Goal: Task Accomplishment & Management: Complete application form

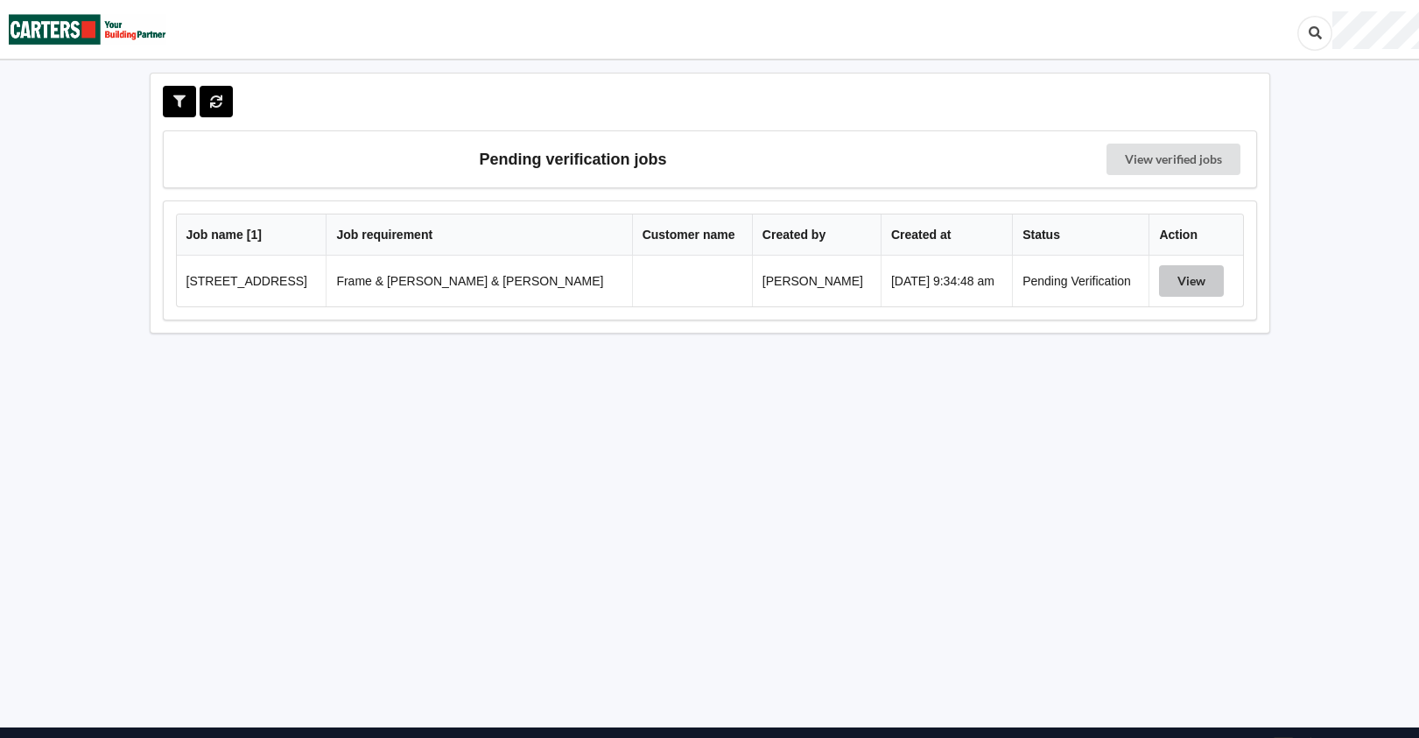
click at [1208, 285] on button "View" at bounding box center [1191, 281] width 65 height 32
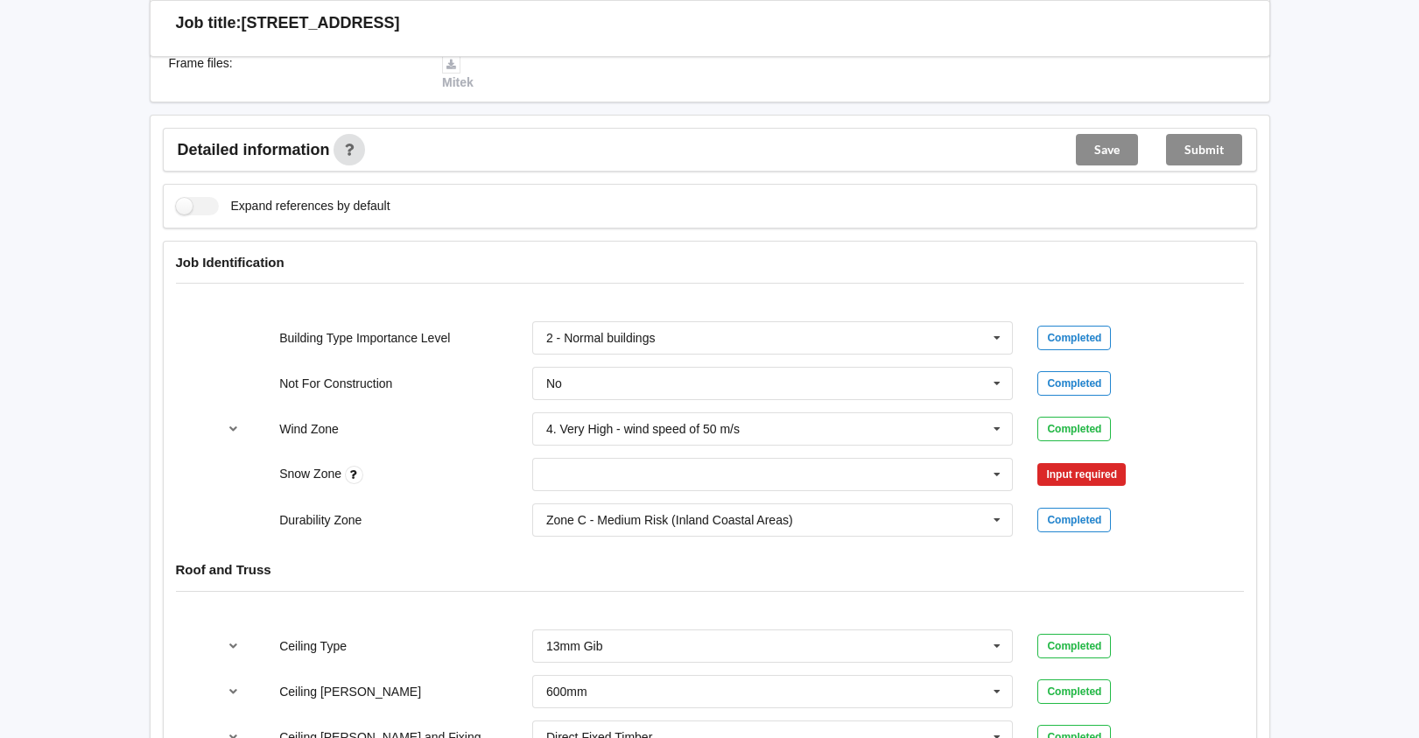
scroll to position [613, 0]
click at [997, 458] on icon at bounding box center [997, 474] width 26 height 32
click at [696, 496] on div "N0" at bounding box center [773, 505] width 480 height 32
click at [1081, 460] on button "Confirm input" at bounding box center [1090, 474] width 104 height 29
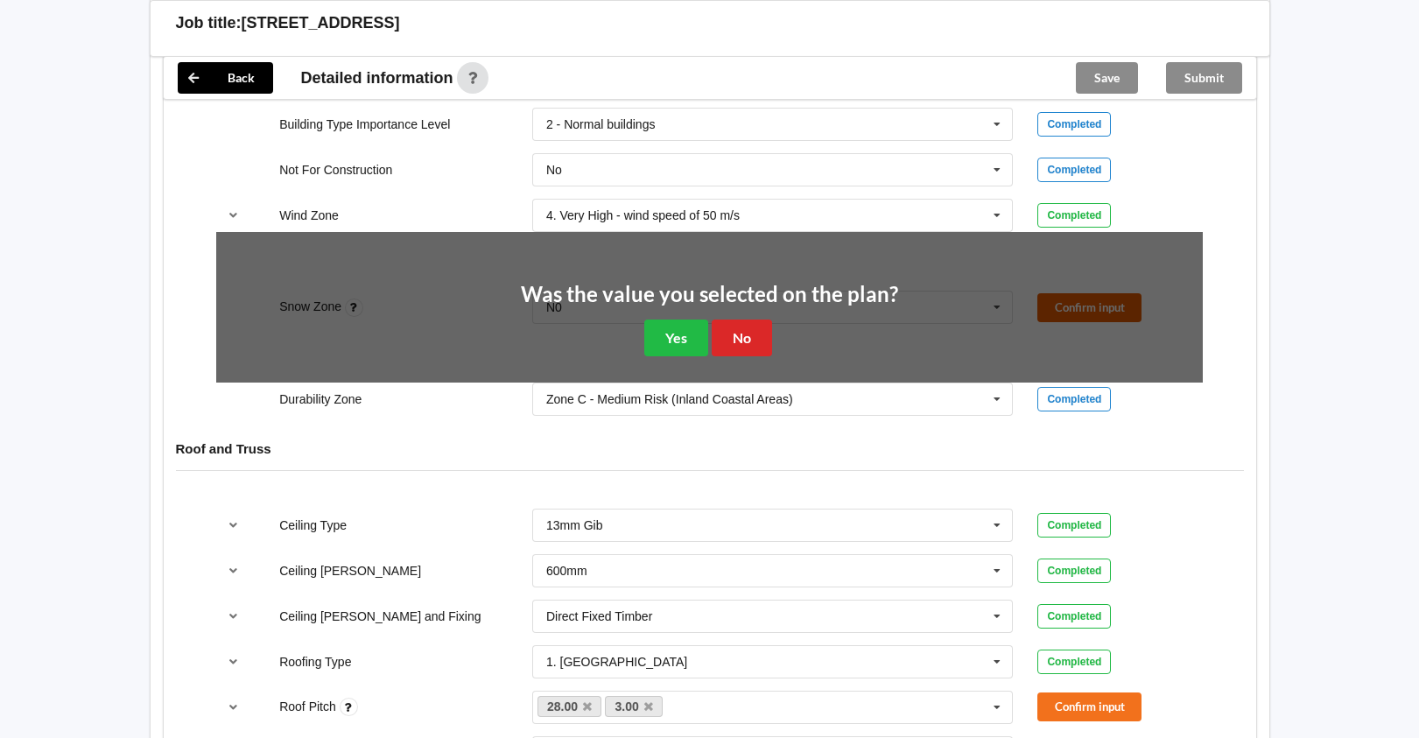
scroll to position [876, 0]
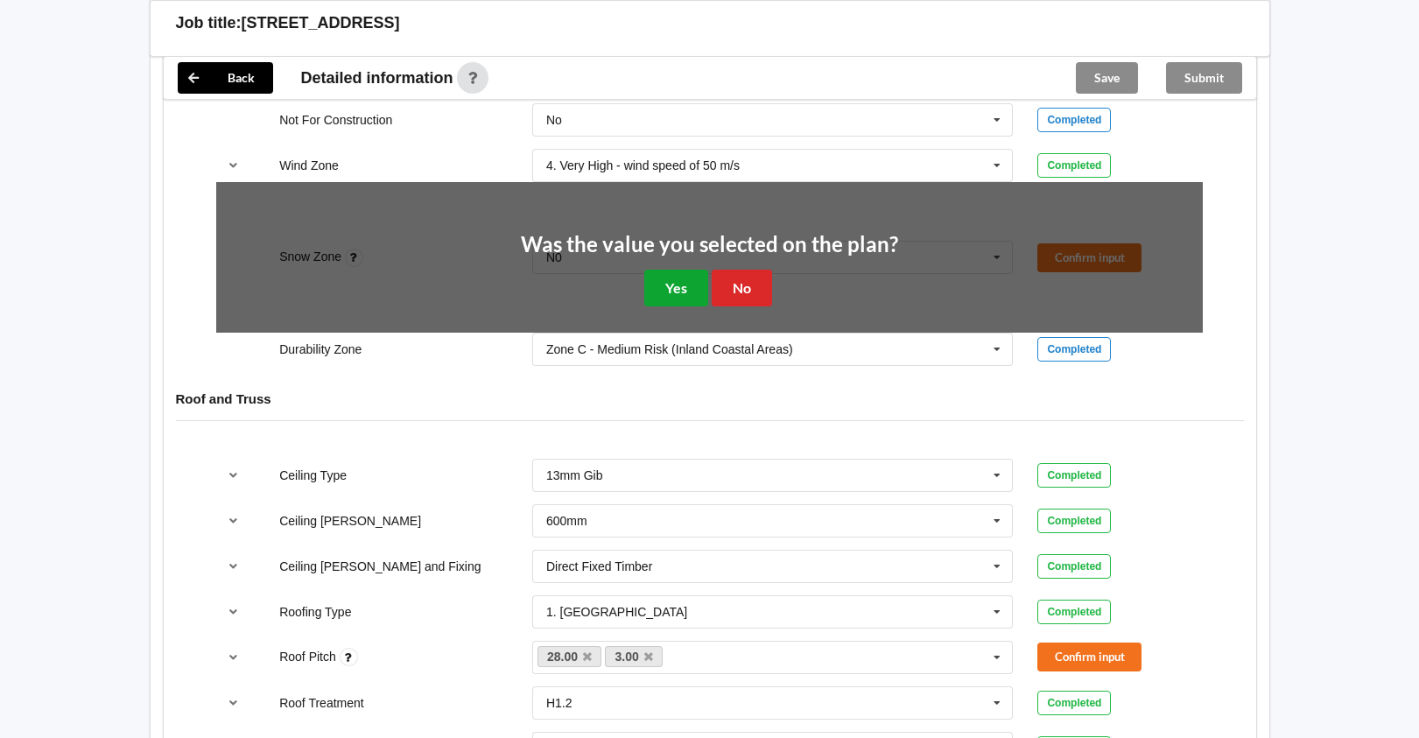
click at [681, 270] on button "Yes" at bounding box center [676, 288] width 64 height 36
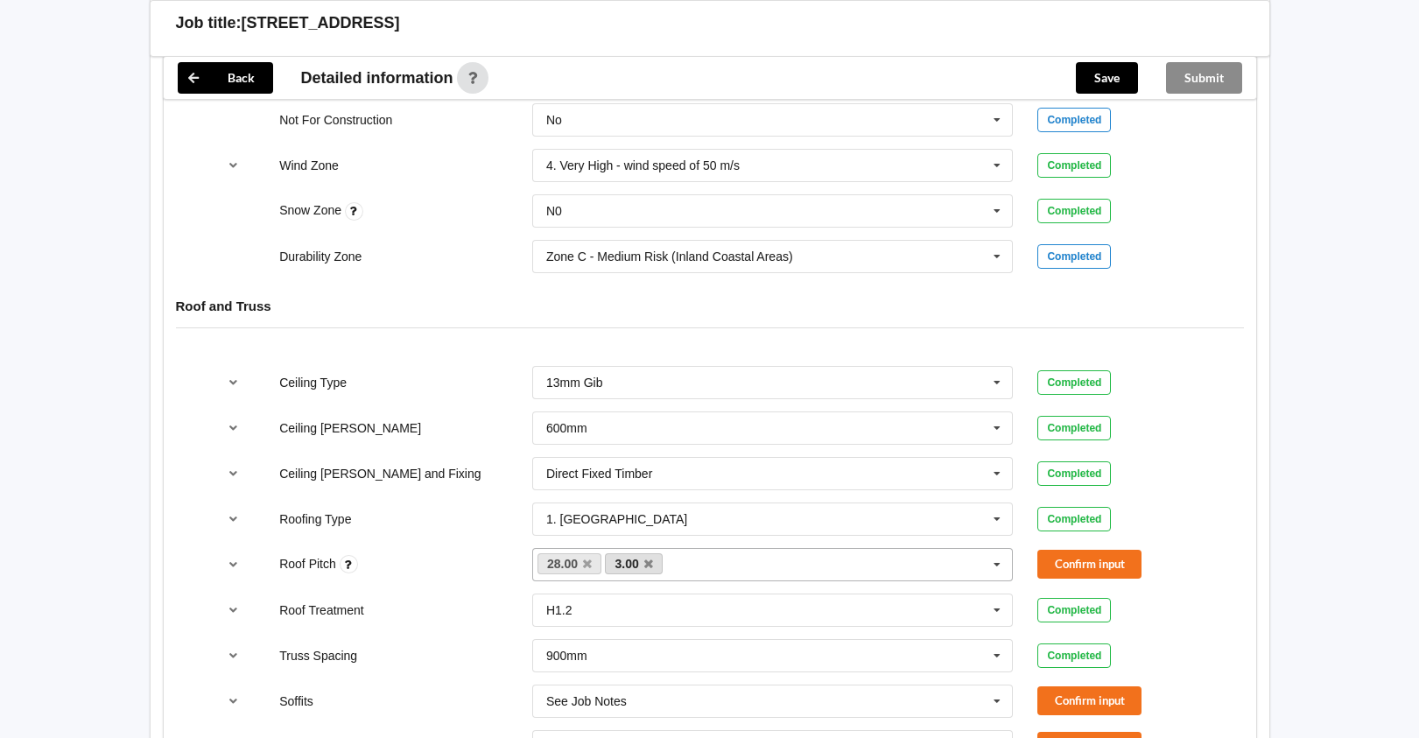
click at [658, 553] on link "3.00" at bounding box center [634, 563] width 58 height 21
click at [646, 559] on icon at bounding box center [648, 564] width 9 height 11
click at [1063, 550] on button "Confirm input" at bounding box center [1090, 564] width 104 height 29
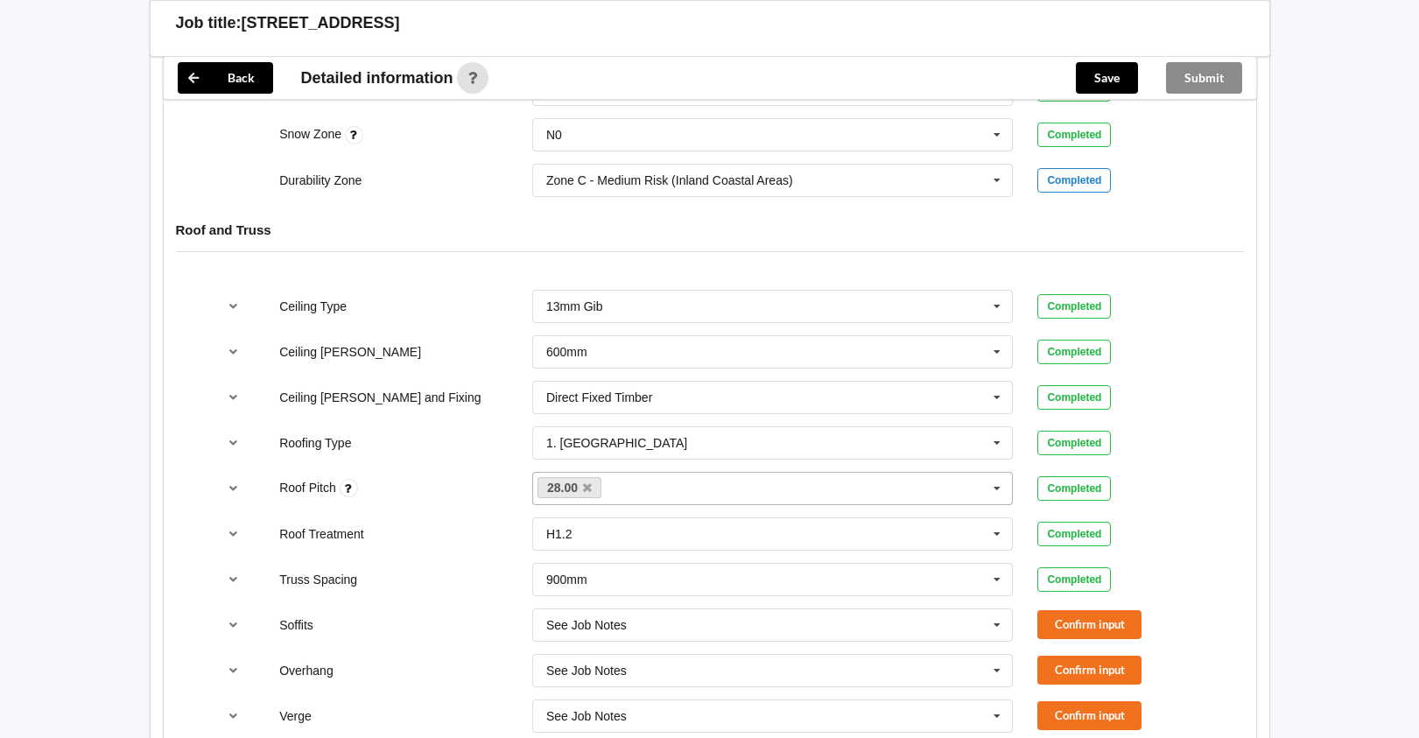
scroll to position [1051, 0]
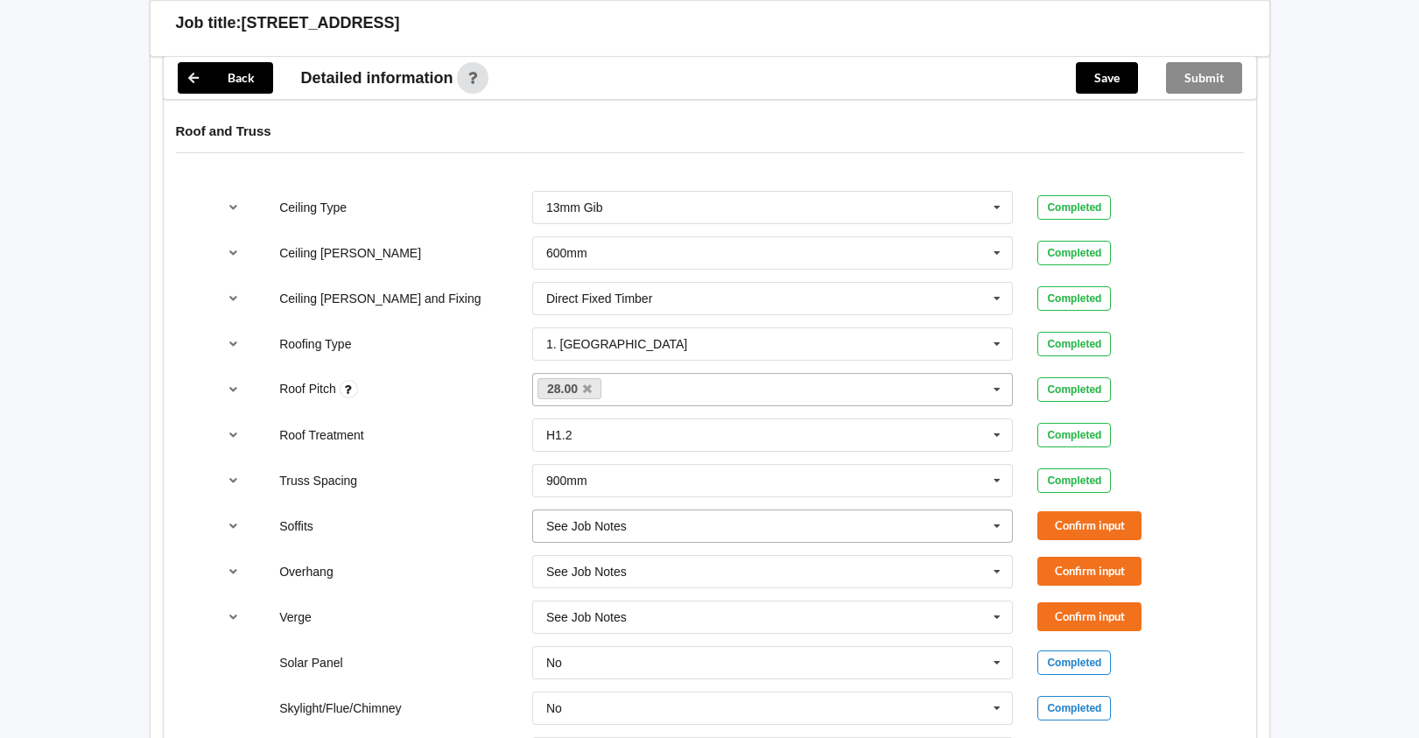
click at [759, 518] on input "text" at bounding box center [774, 526] width 480 height 32
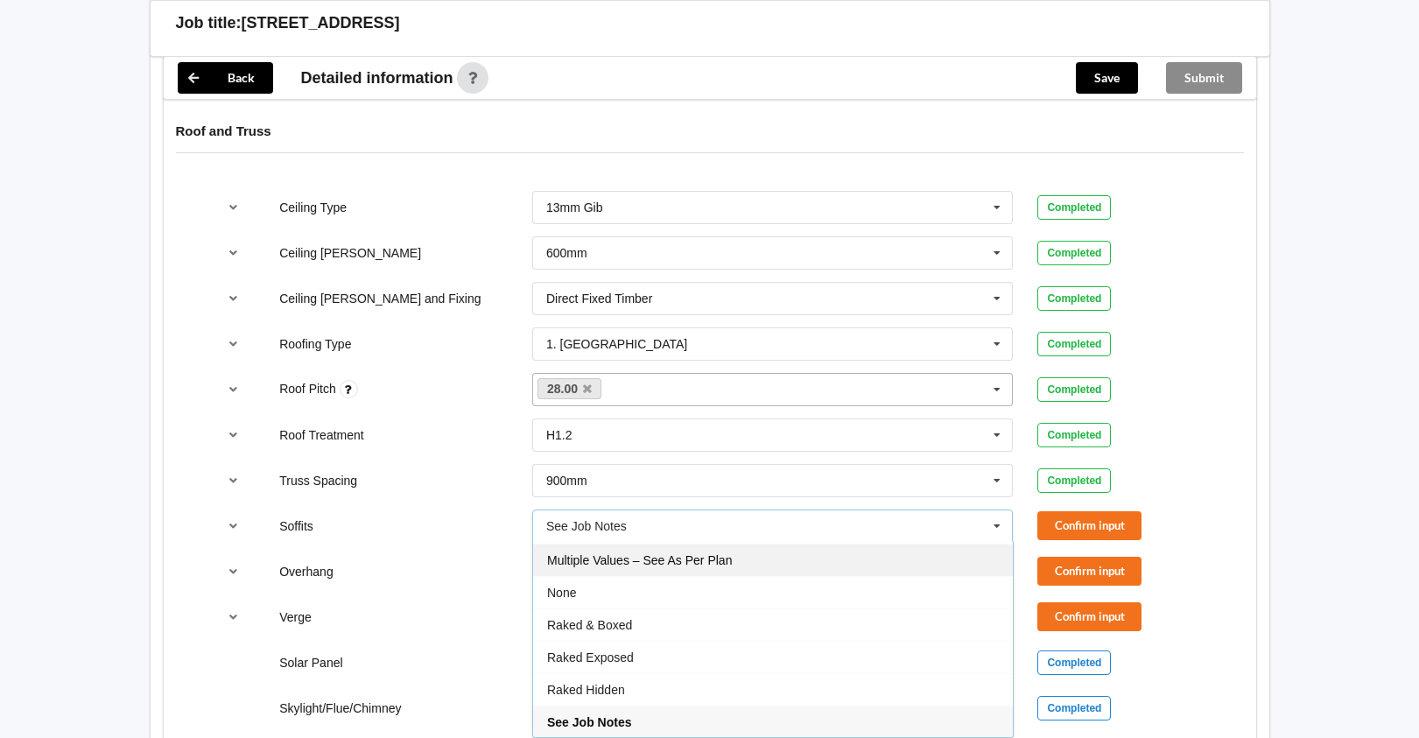
click at [682, 553] on span "Multiple Values – See As Per Plan" at bounding box center [639, 560] width 185 height 14
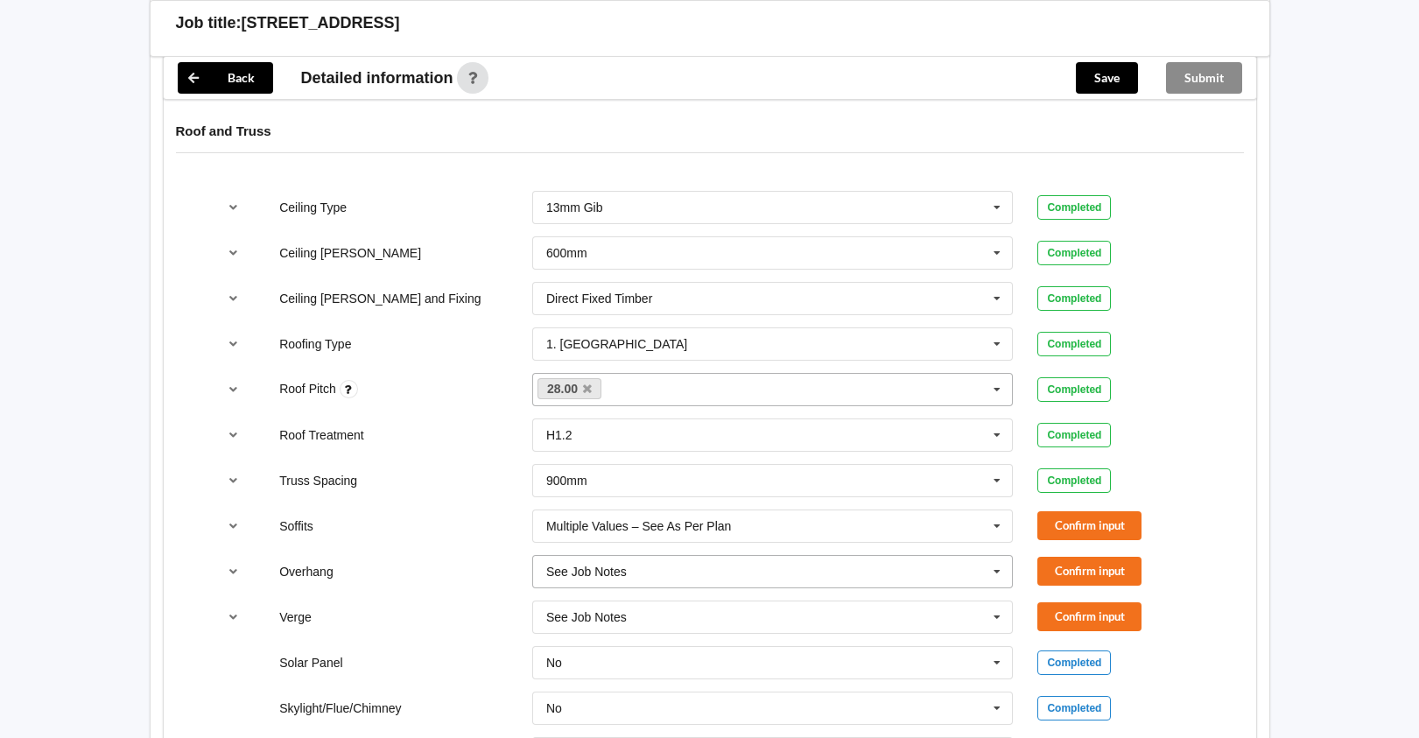
click at [651, 556] on input "text" at bounding box center [774, 572] width 480 height 32
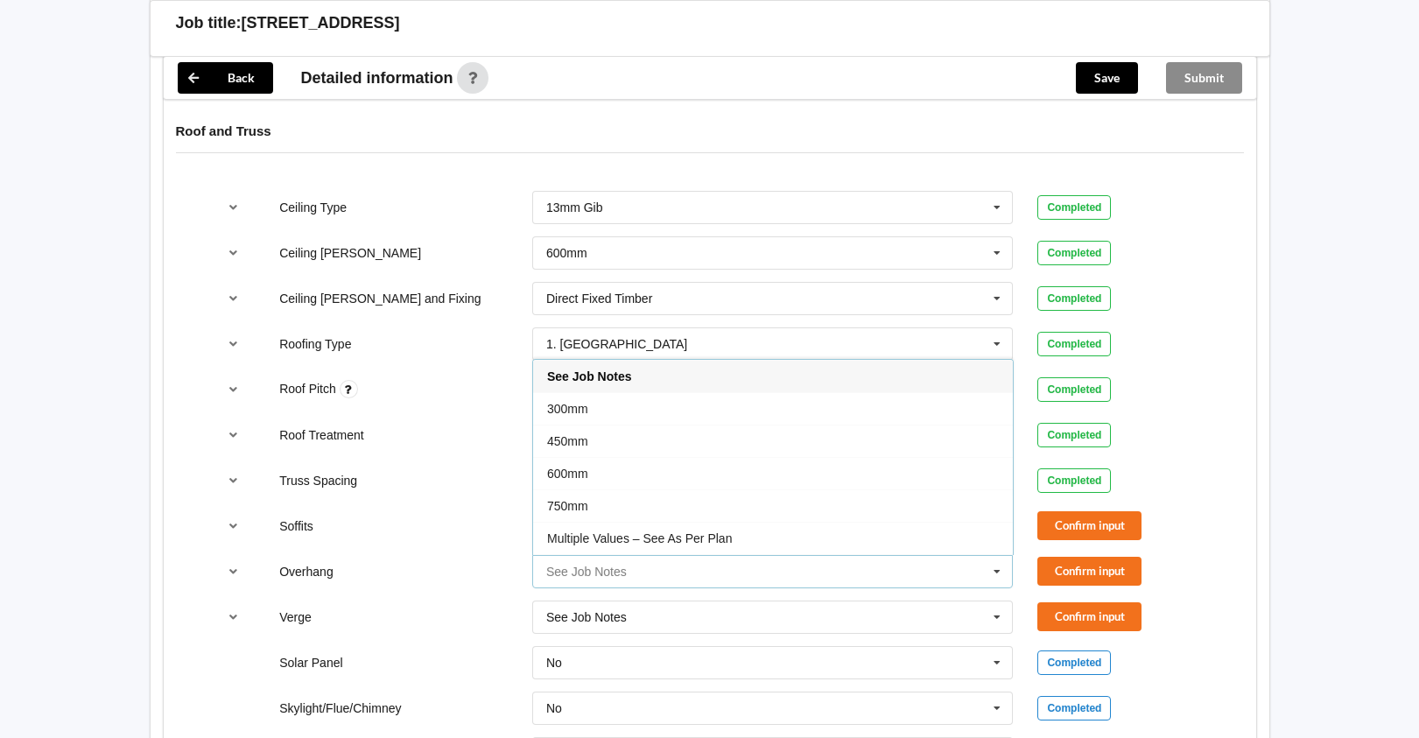
click at [658, 562] on input "text" at bounding box center [774, 572] width 480 height 32
click at [653, 522] on div "Multiple Values – See As Per Plan" at bounding box center [773, 538] width 480 height 32
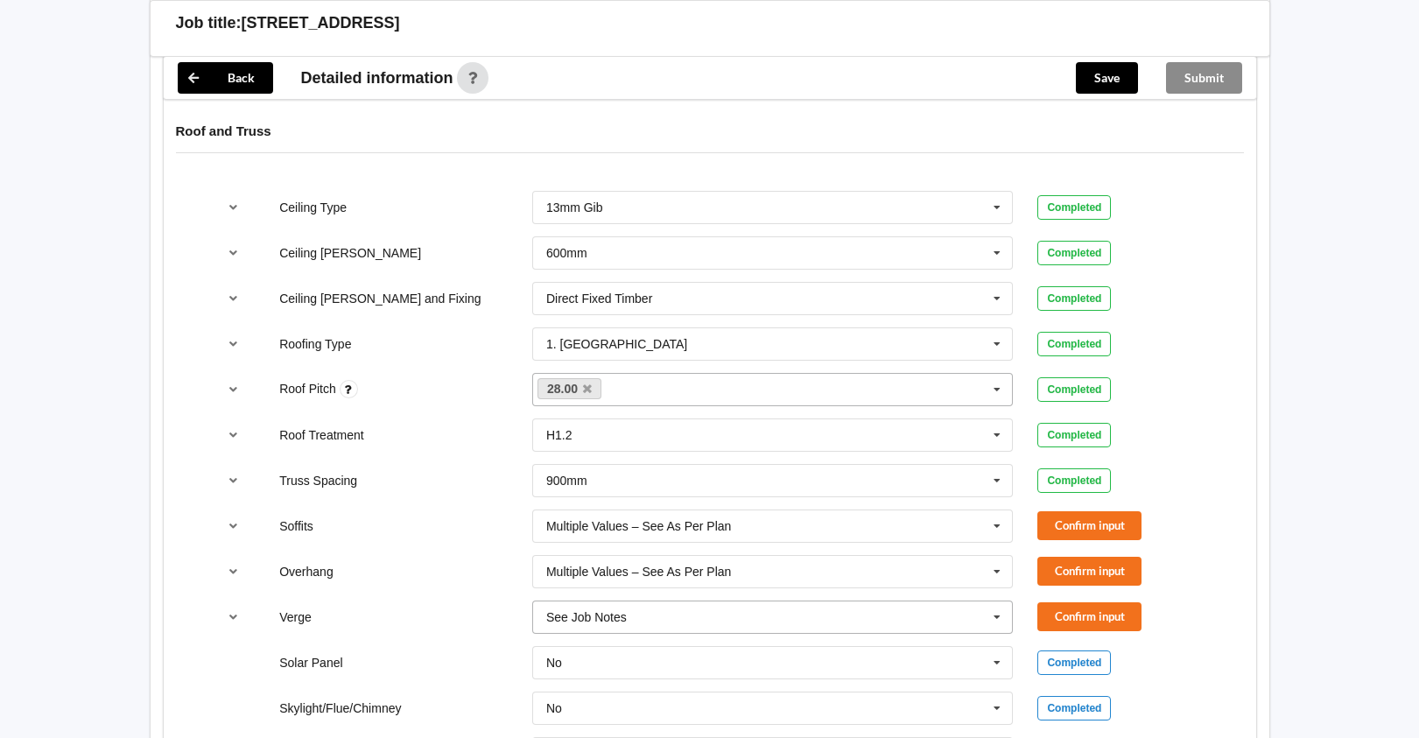
click at [649, 602] on input "text" at bounding box center [774, 618] width 480 height 32
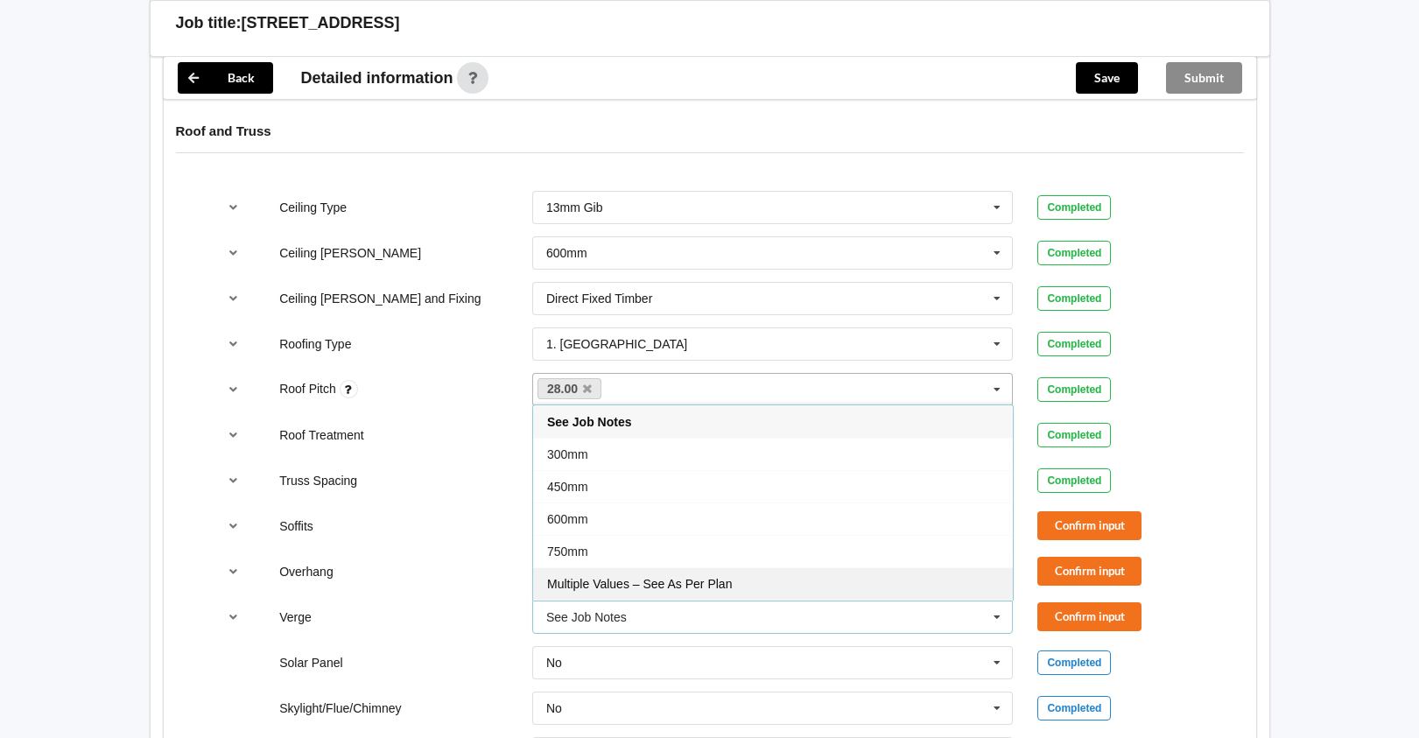
click at [650, 577] on span "Multiple Values – See As Per Plan" at bounding box center [639, 584] width 185 height 14
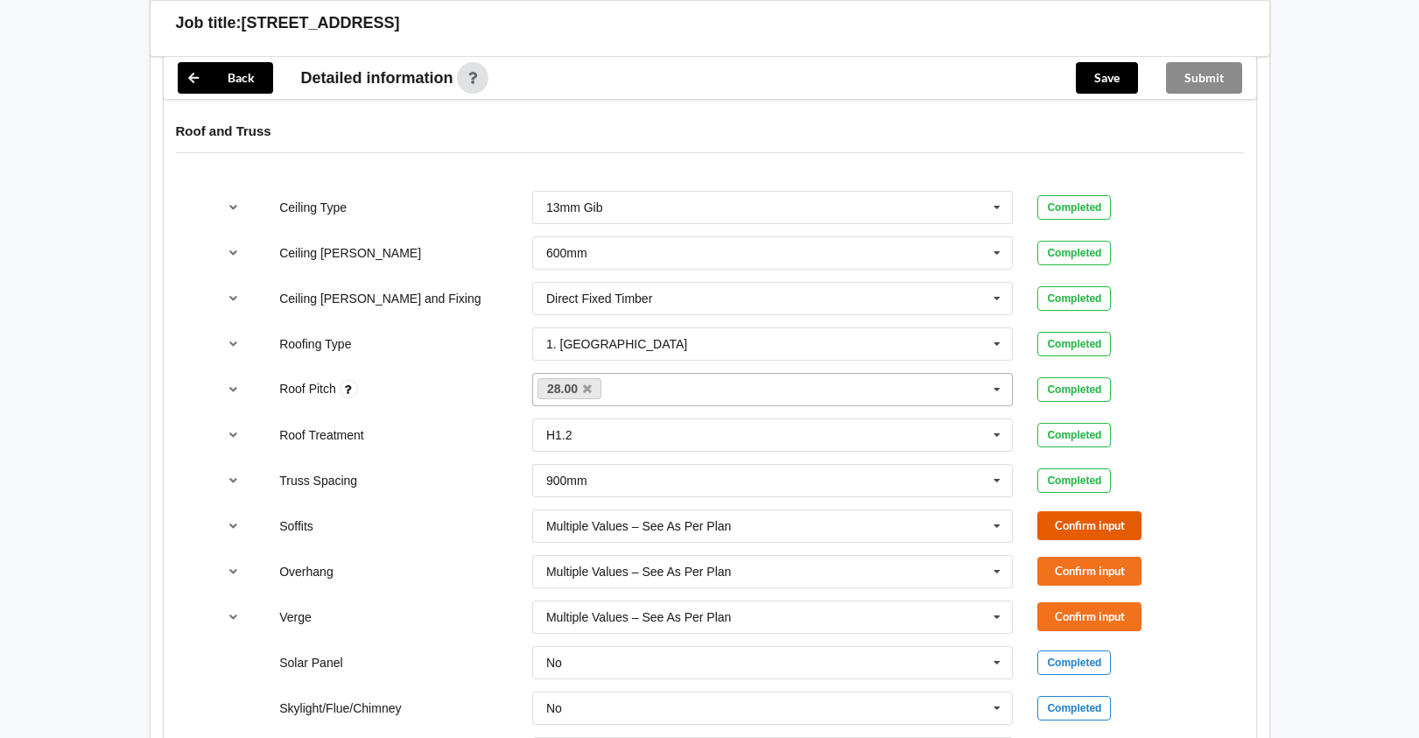
click at [1100, 513] on button "Confirm input" at bounding box center [1090, 525] width 104 height 29
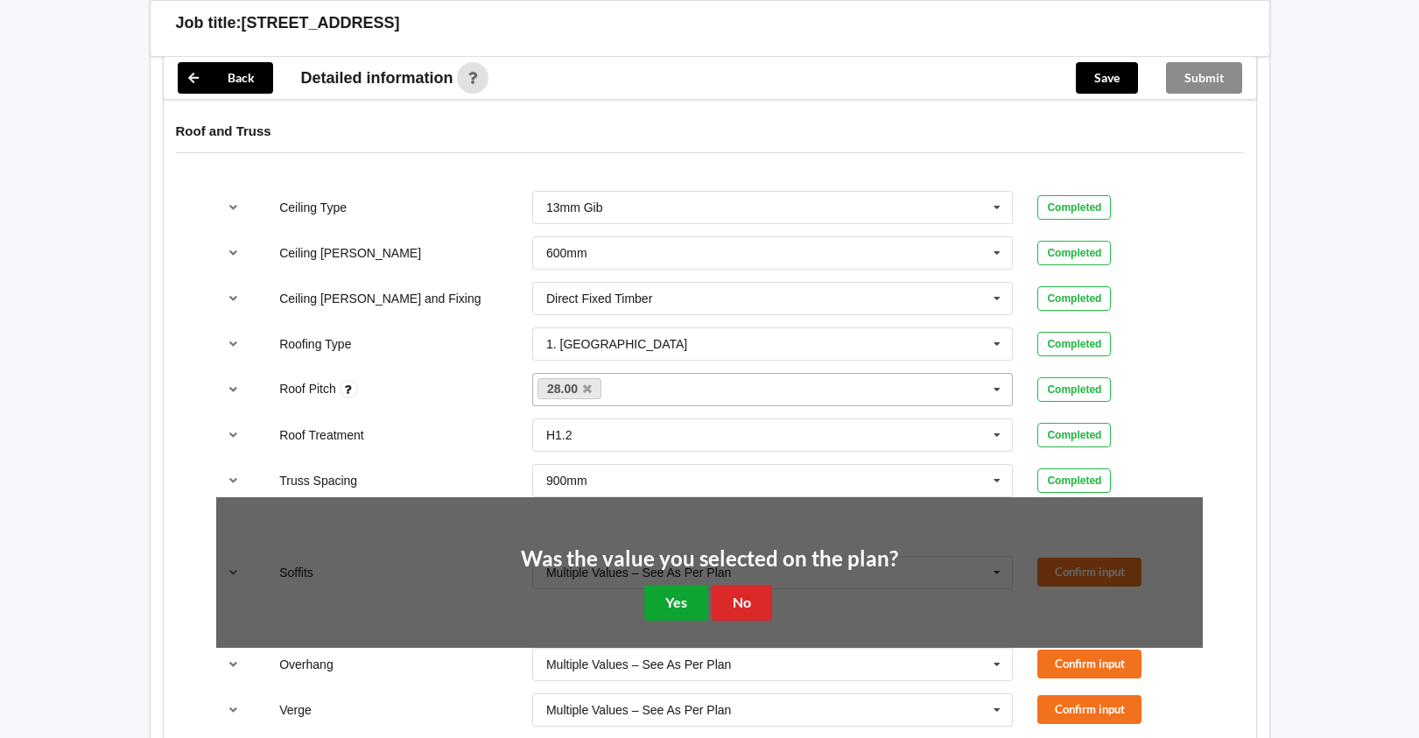
click at [686, 585] on button "Yes" at bounding box center [676, 603] width 64 height 36
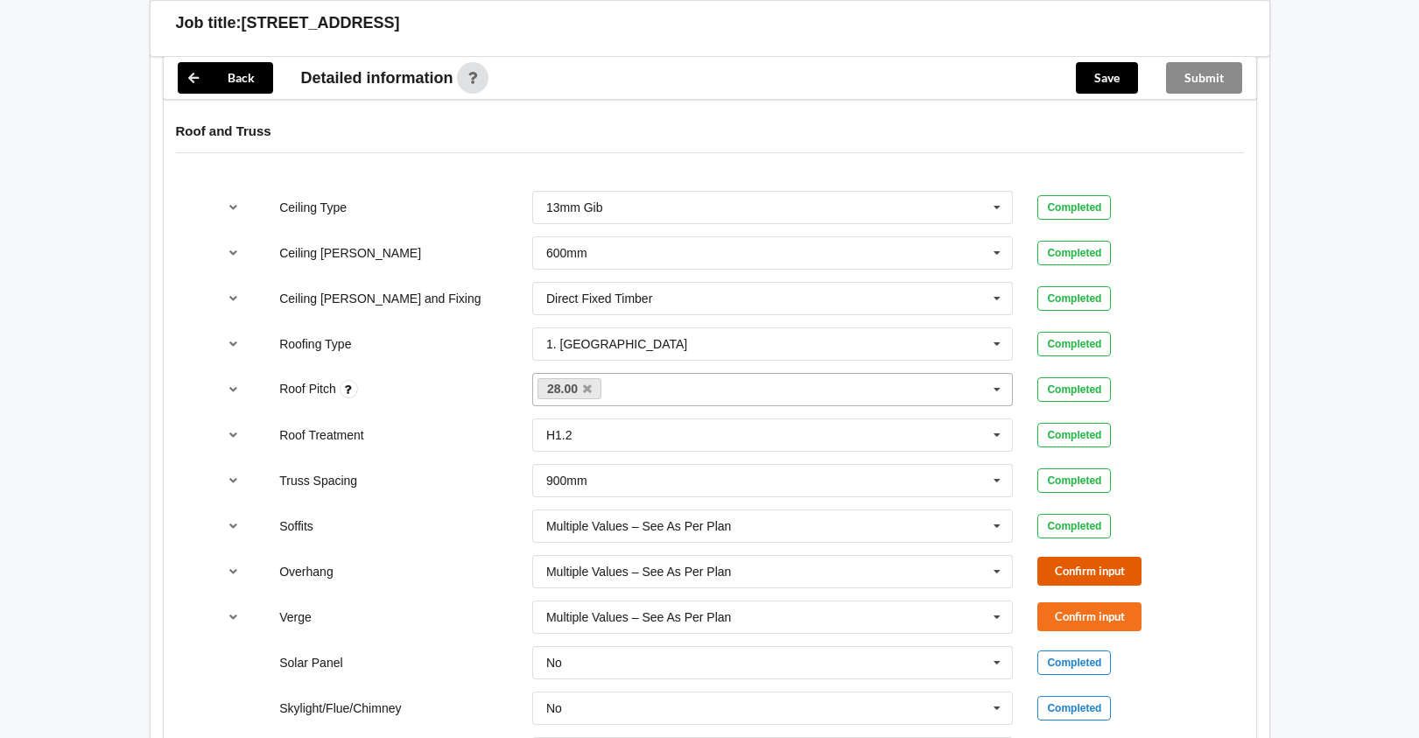
click at [1075, 558] on button "Confirm input" at bounding box center [1090, 571] width 104 height 29
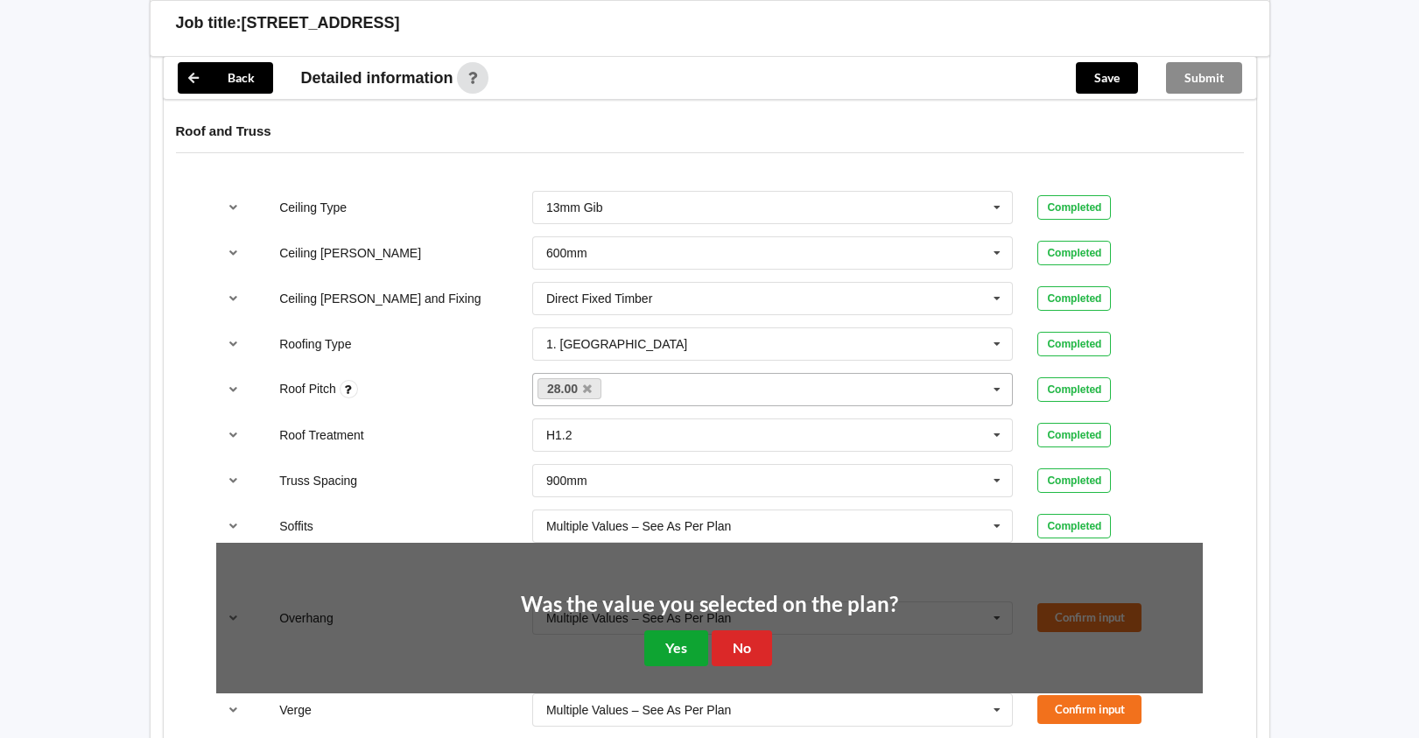
drag, startPoint x: 688, startPoint y: 631, endPoint x: 920, endPoint y: 620, distance: 232.3
click at [689, 631] on button "Yes" at bounding box center [676, 648] width 64 height 36
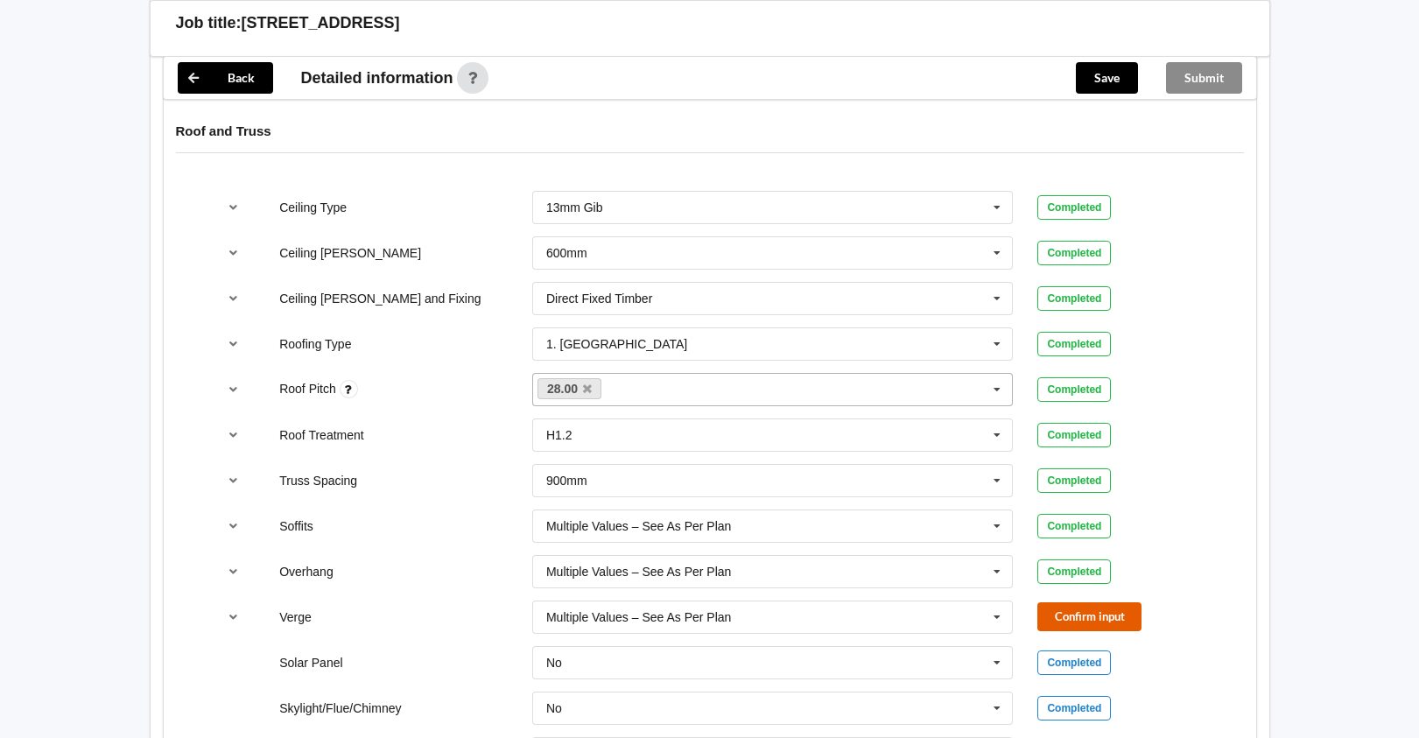
click at [1063, 602] on button "Confirm input" at bounding box center [1090, 616] width 104 height 29
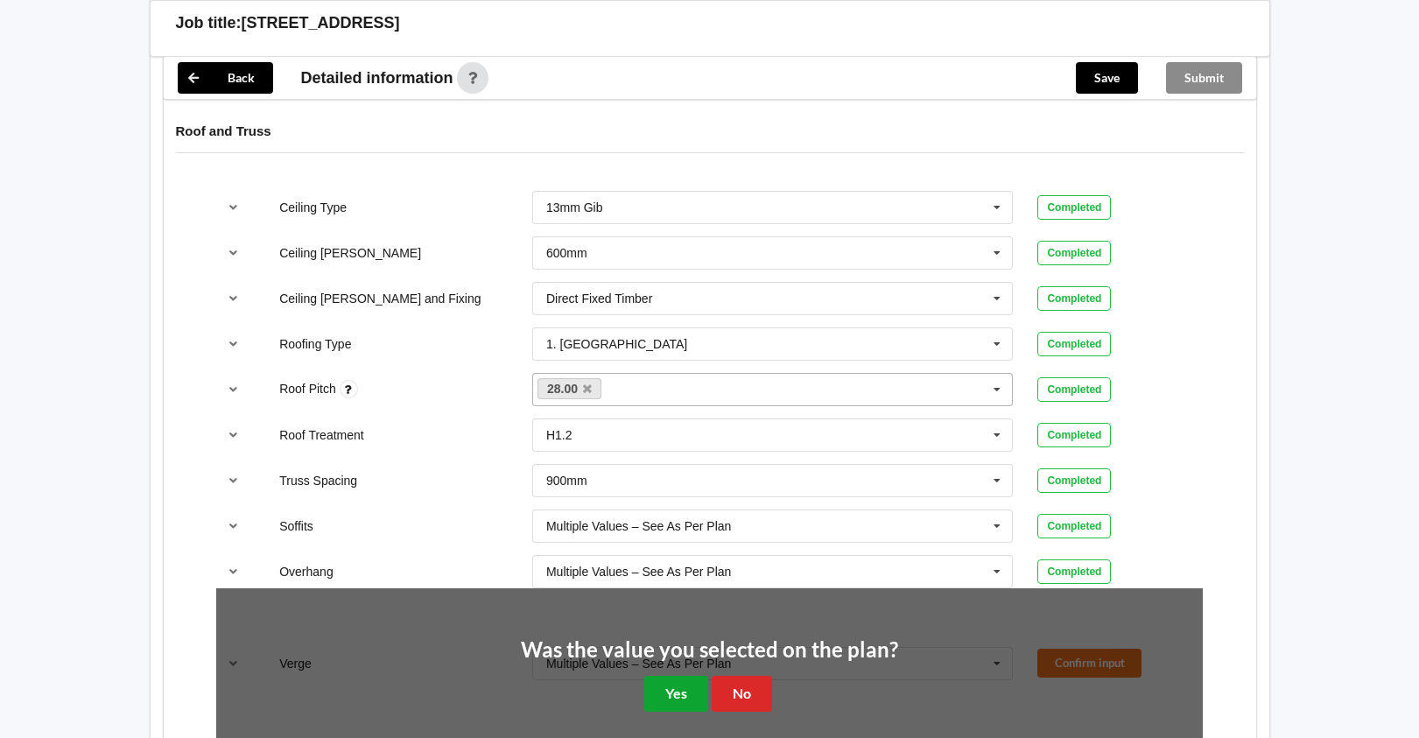
click at [664, 676] on button "Yes" at bounding box center [676, 694] width 64 height 36
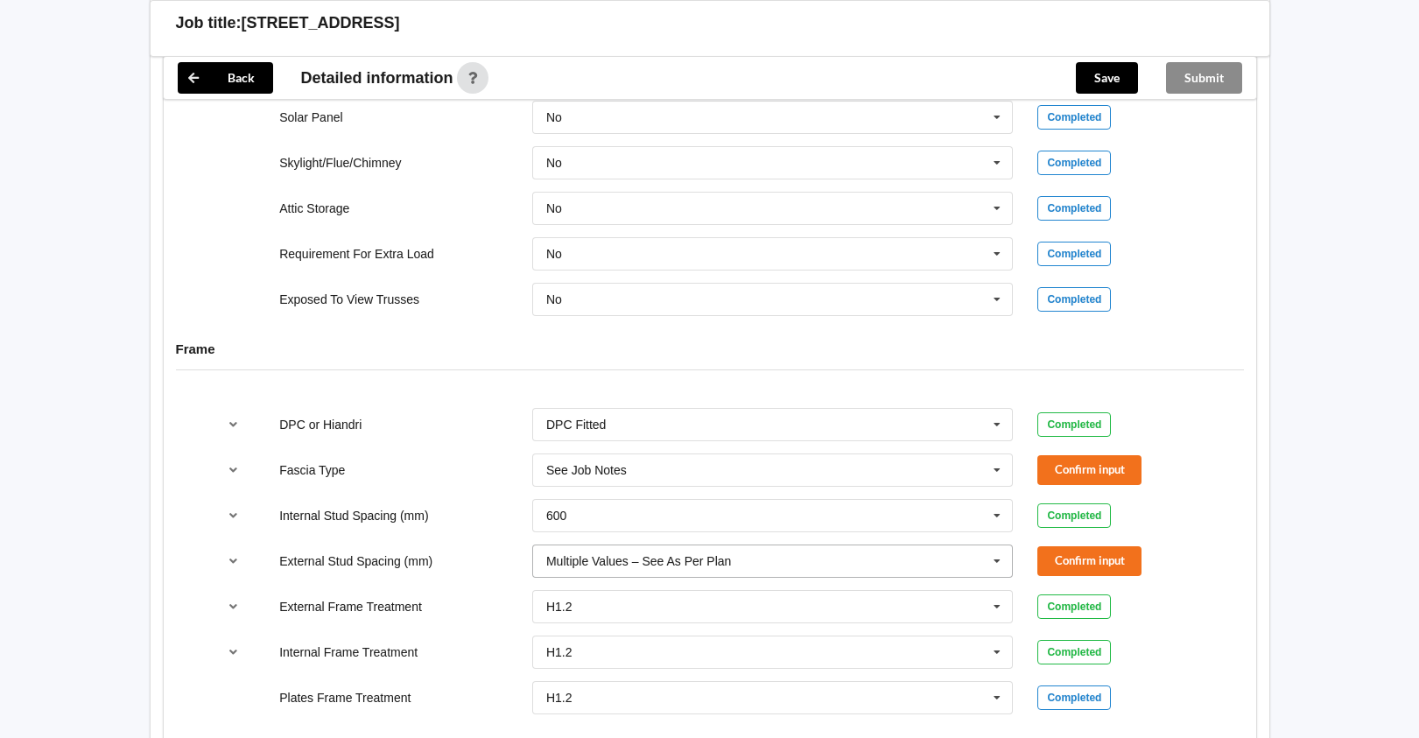
scroll to position [1664, 0]
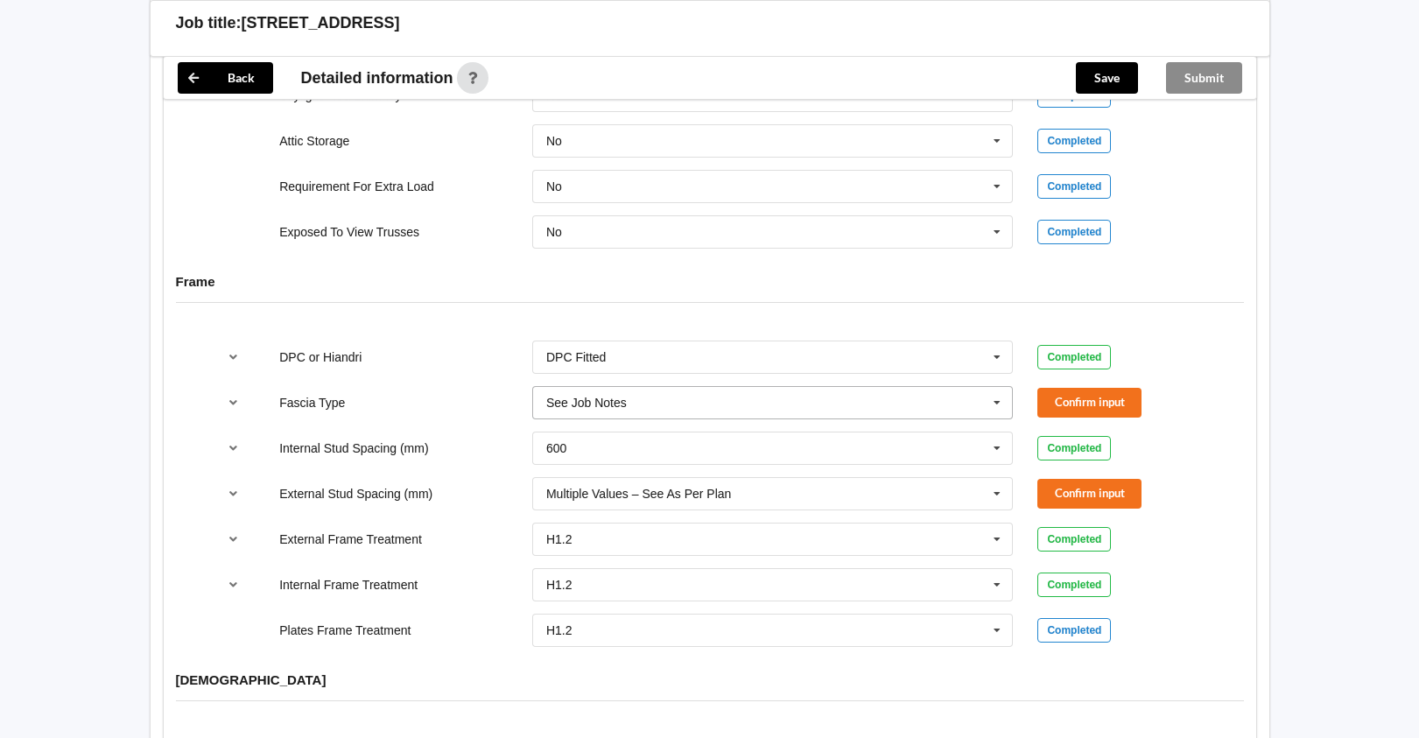
click at [976, 387] on input "text" at bounding box center [774, 403] width 480 height 32
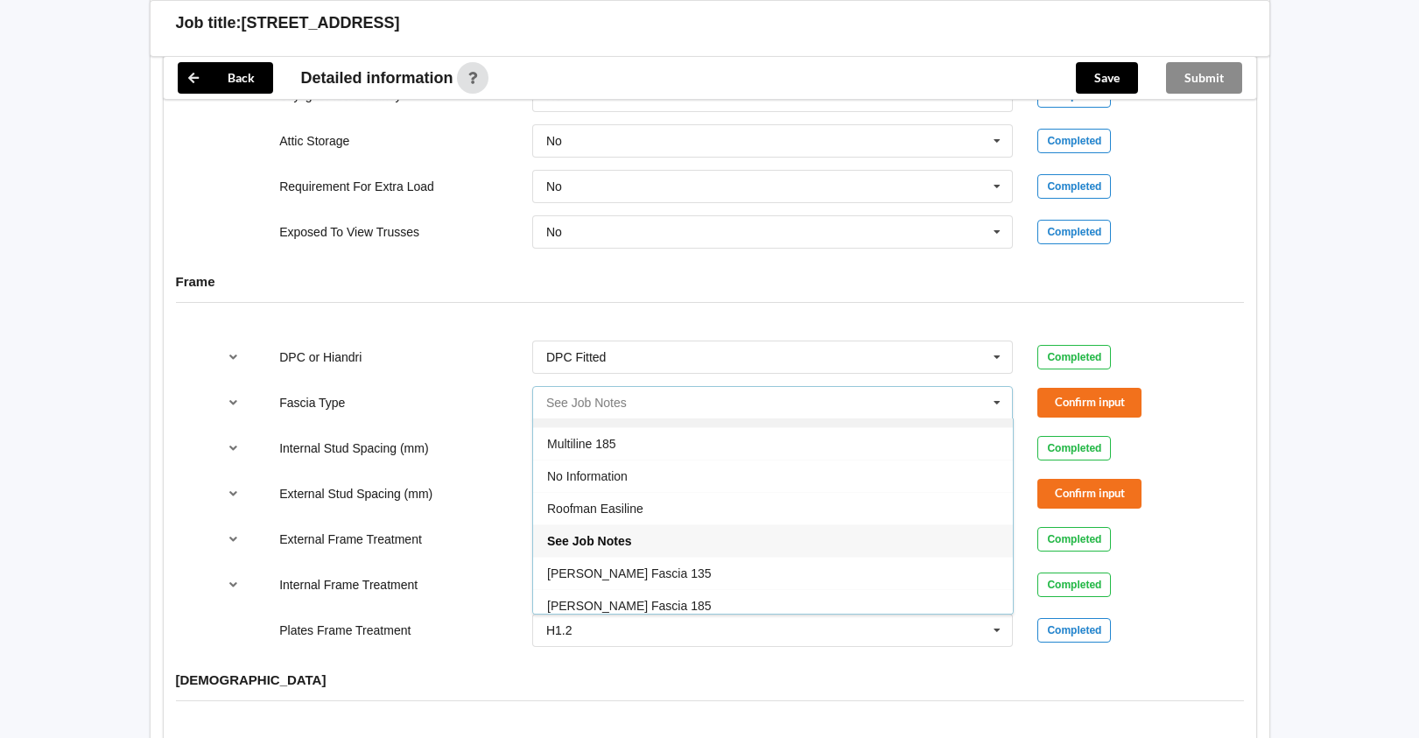
scroll to position [582, 0]
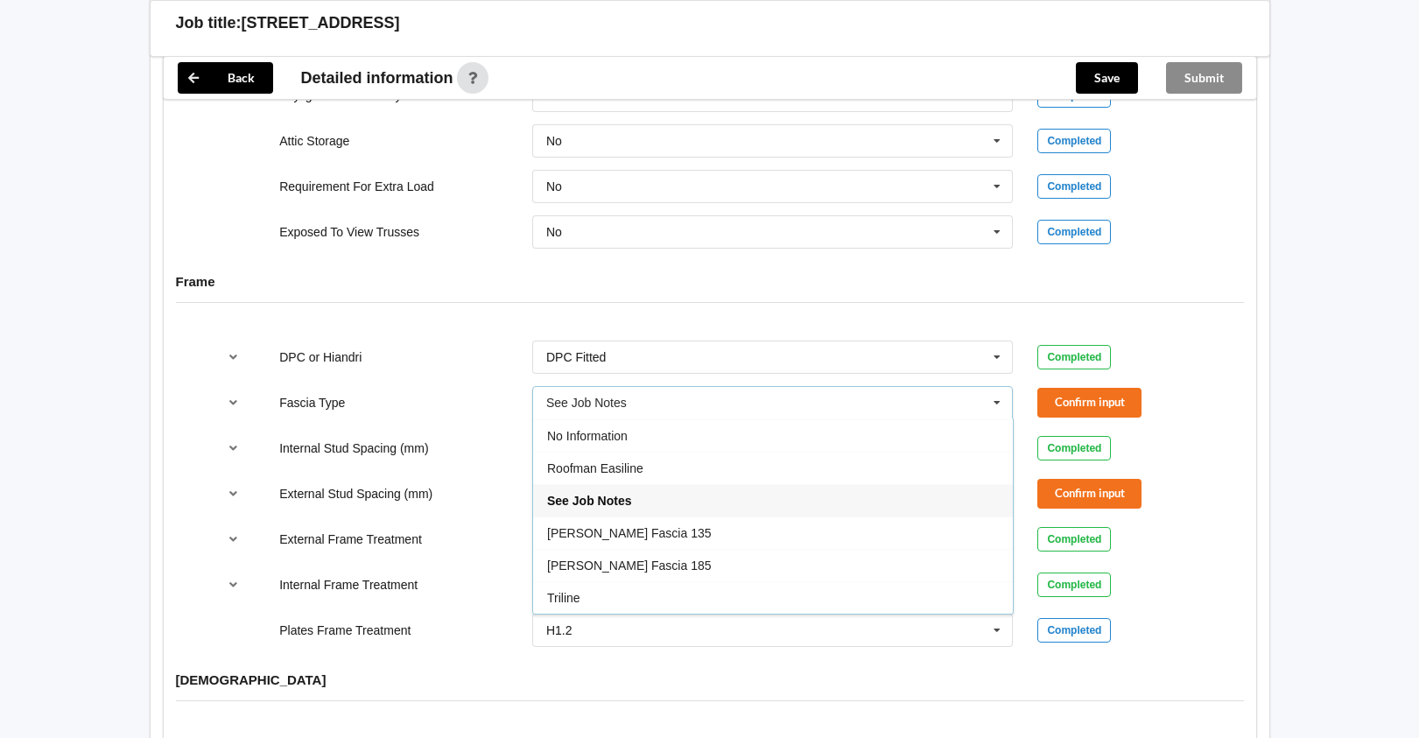
click at [658, 484] on div "See Job Notes" at bounding box center [773, 500] width 480 height 32
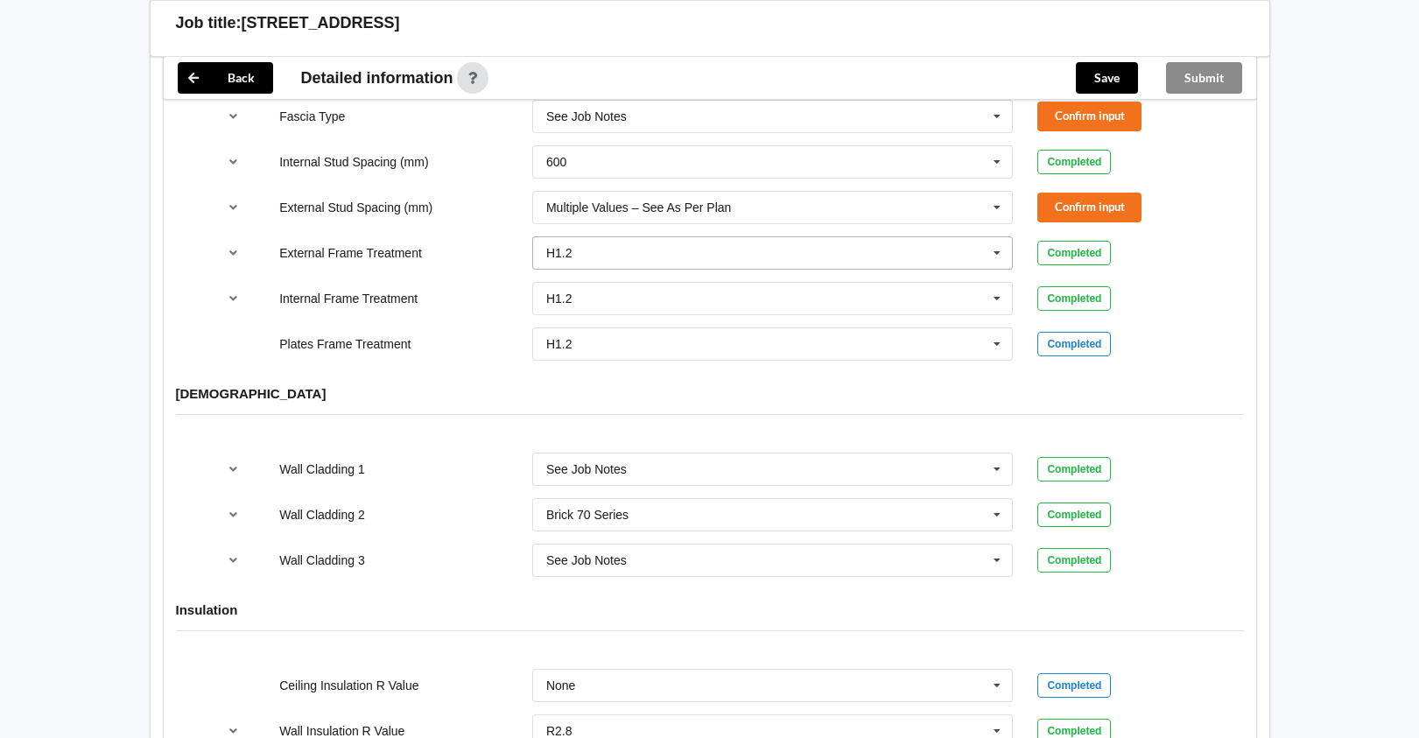
scroll to position [1839, 0]
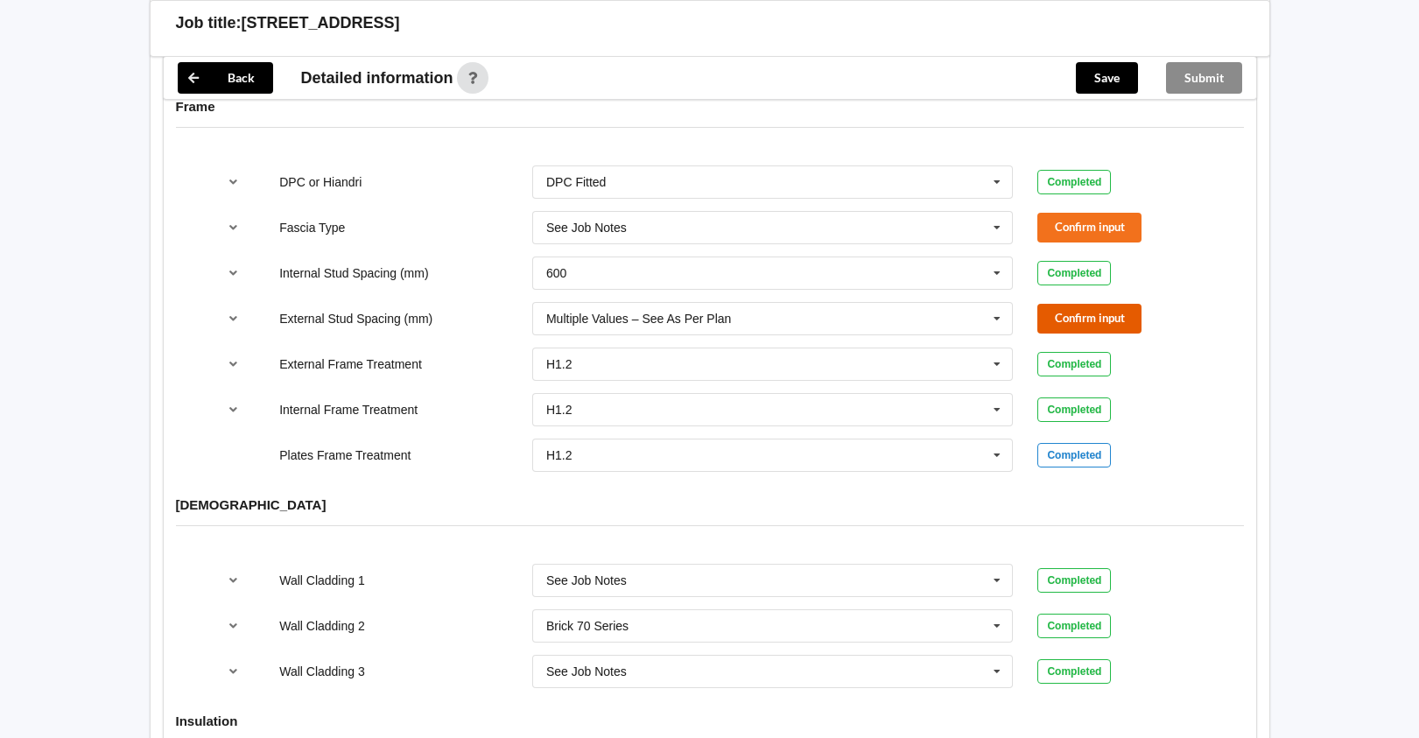
click at [1068, 311] on button "Confirm input" at bounding box center [1090, 318] width 104 height 29
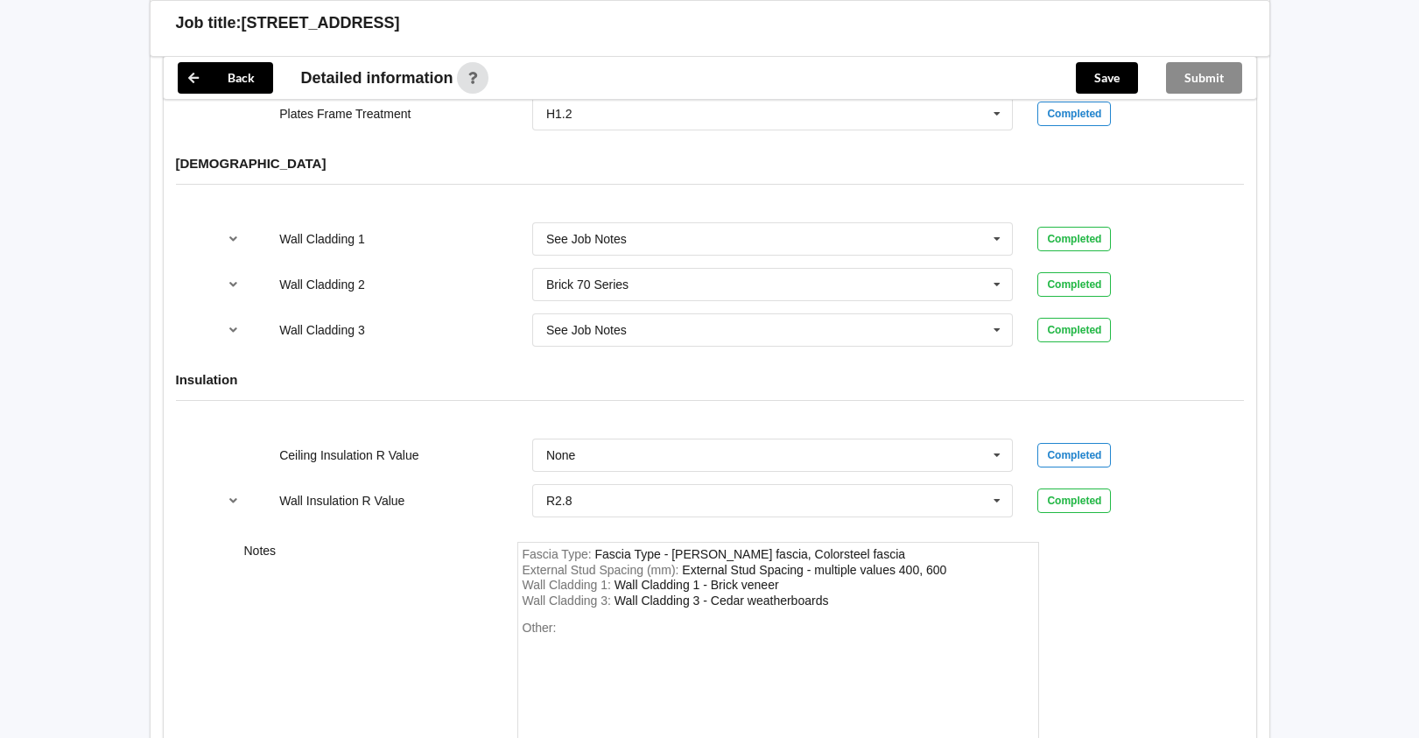
scroll to position [2299, 0]
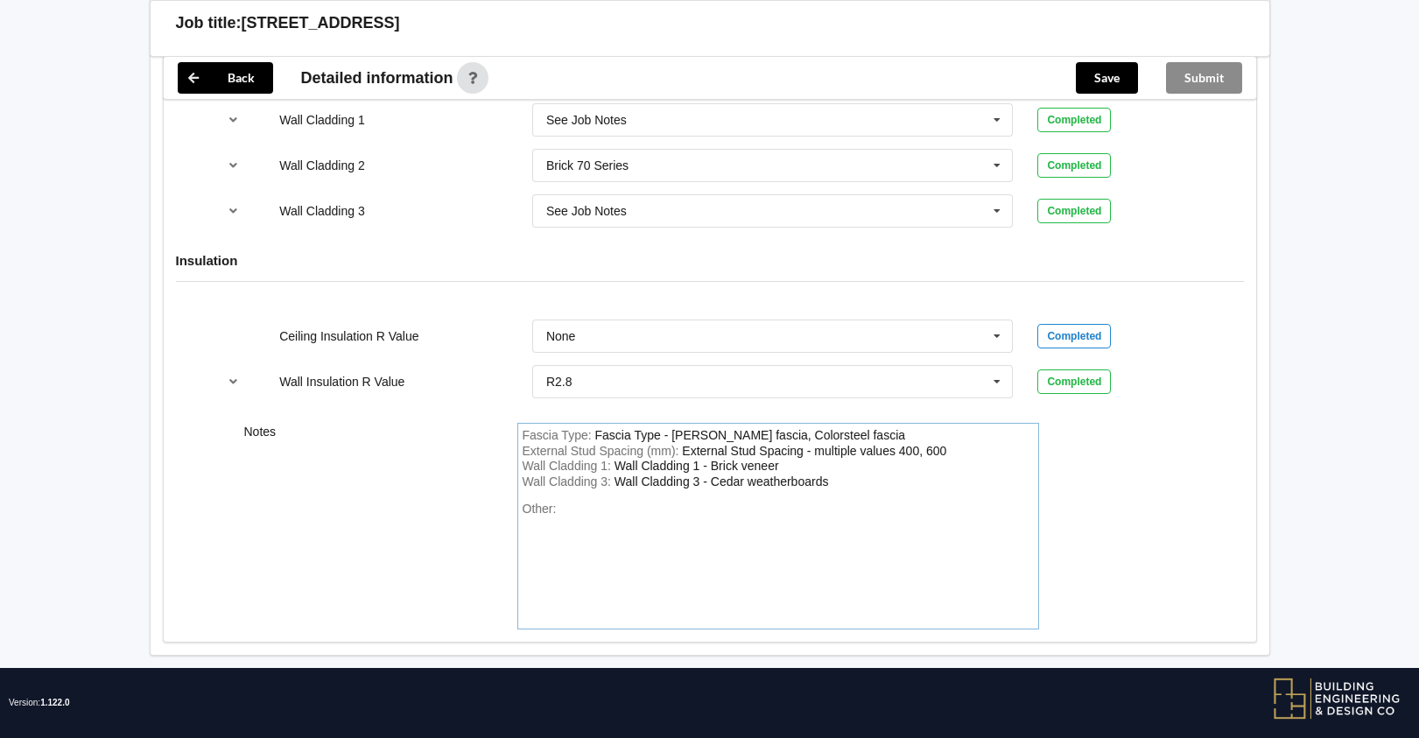
click at [672, 428] on div "Fascia Type - [PERSON_NAME] fascia, Colorsteel fascia" at bounding box center [750, 435] width 311 height 14
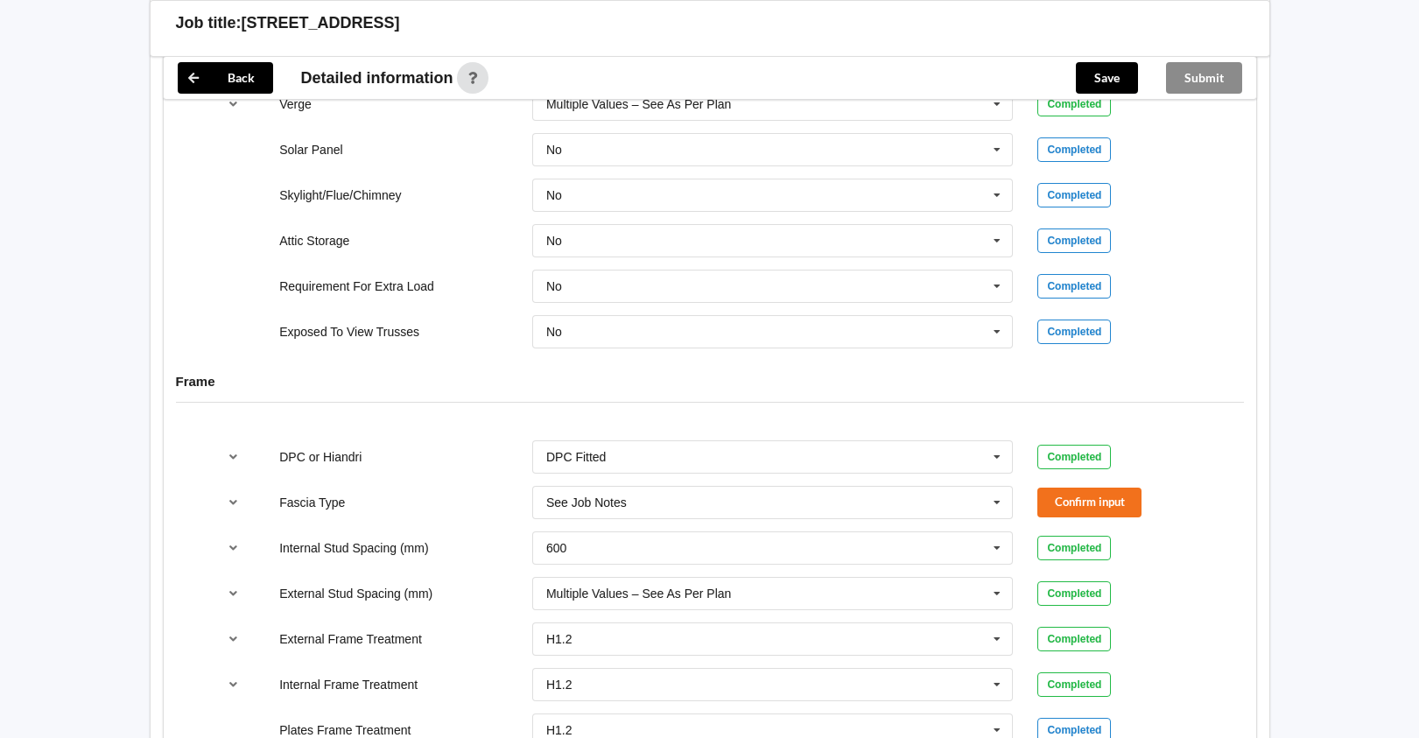
scroll to position [1511, 0]
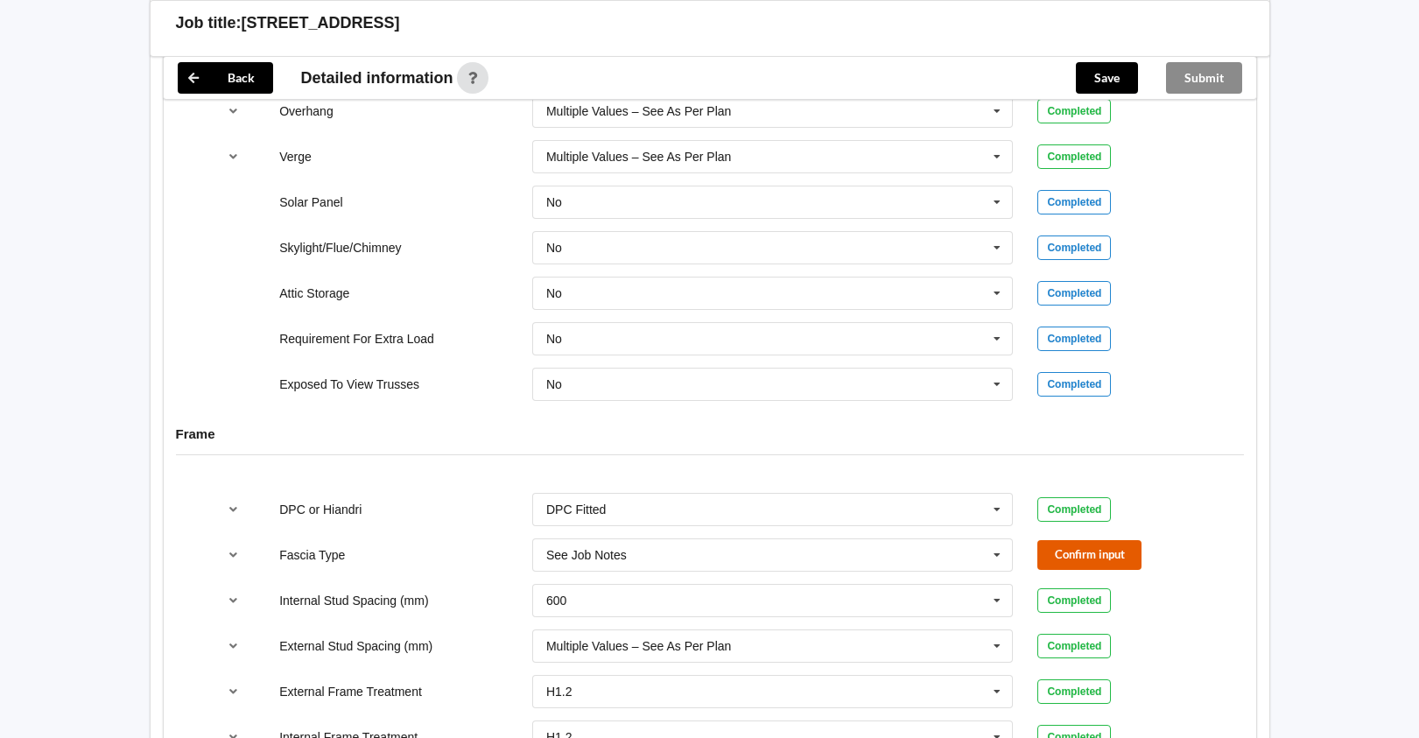
click at [1086, 540] on button "Confirm input" at bounding box center [1090, 554] width 104 height 29
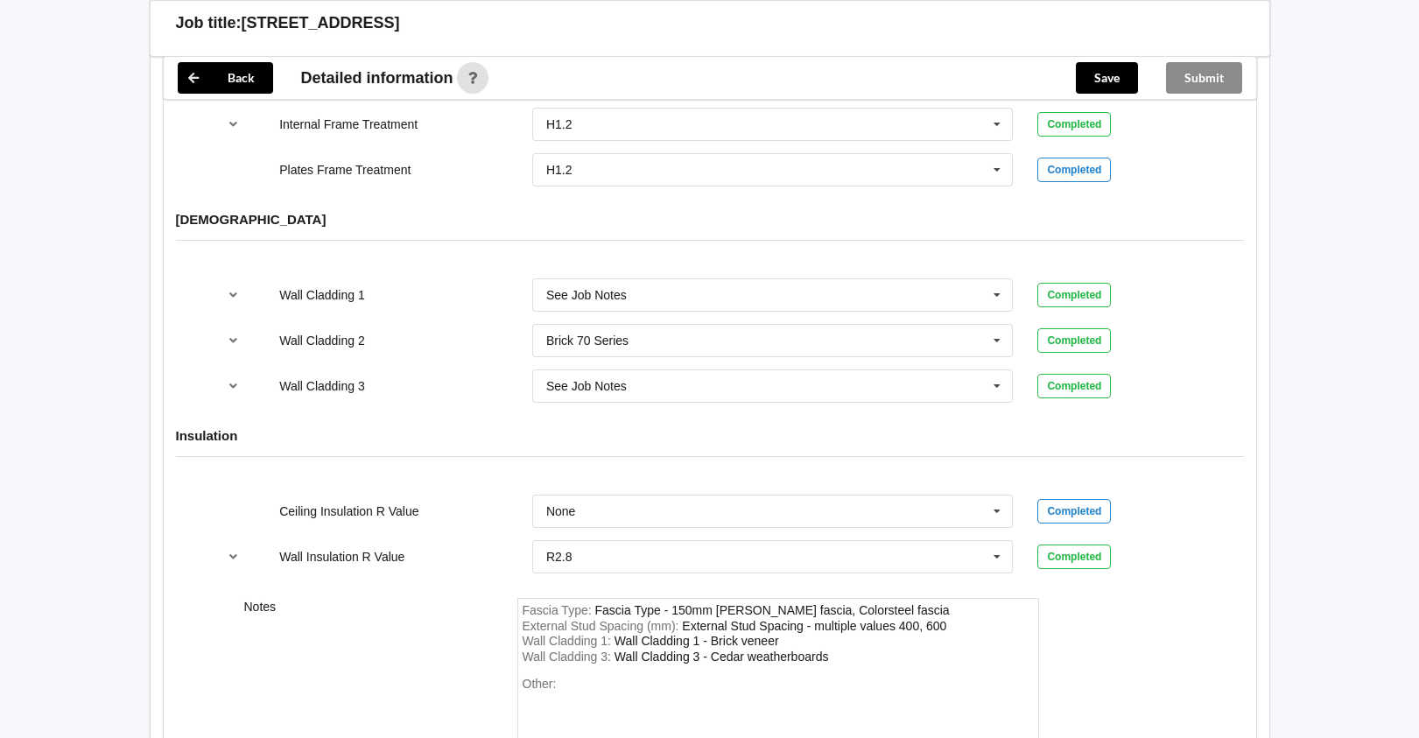
scroll to position [2299, 0]
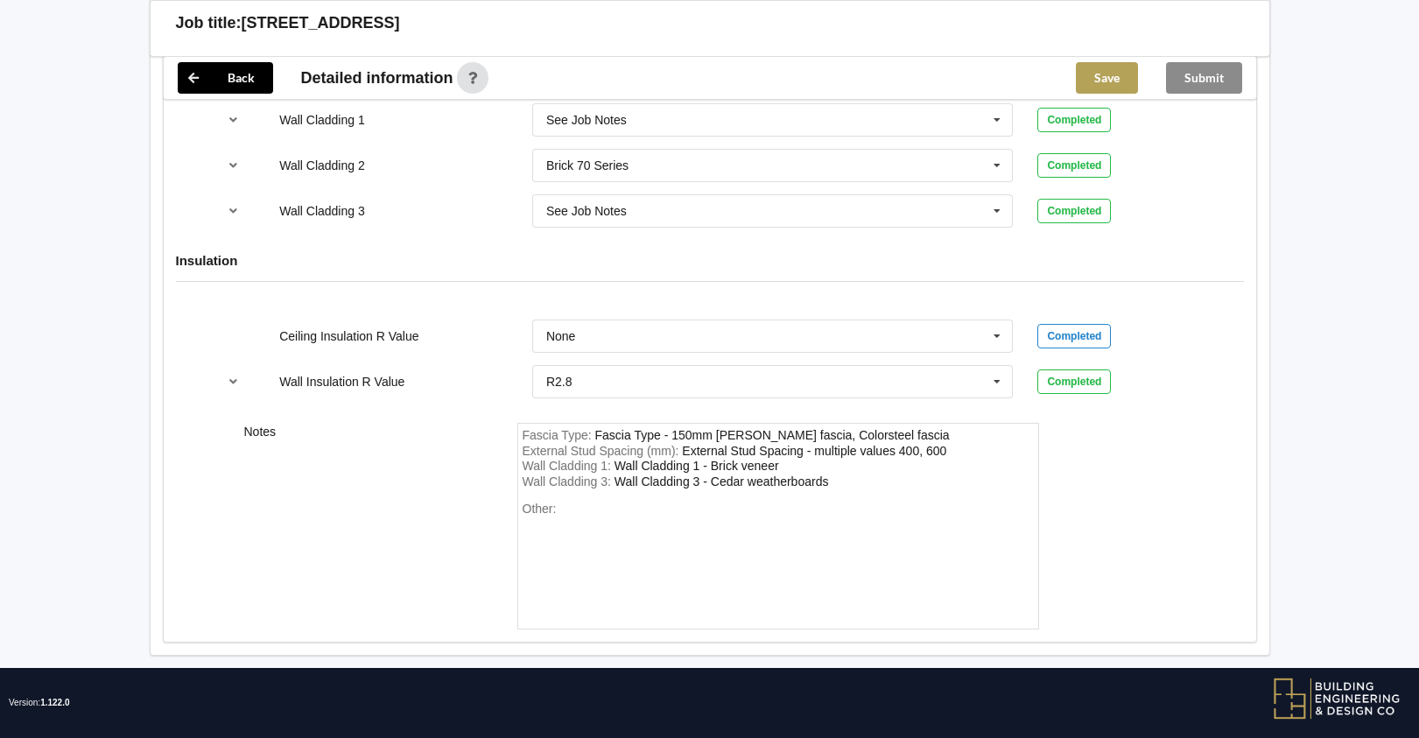
click at [1115, 86] on button "Save" at bounding box center [1107, 78] width 62 height 32
click at [1214, 74] on button "Submit" at bounding box center [1204, 78] width 76 height 32
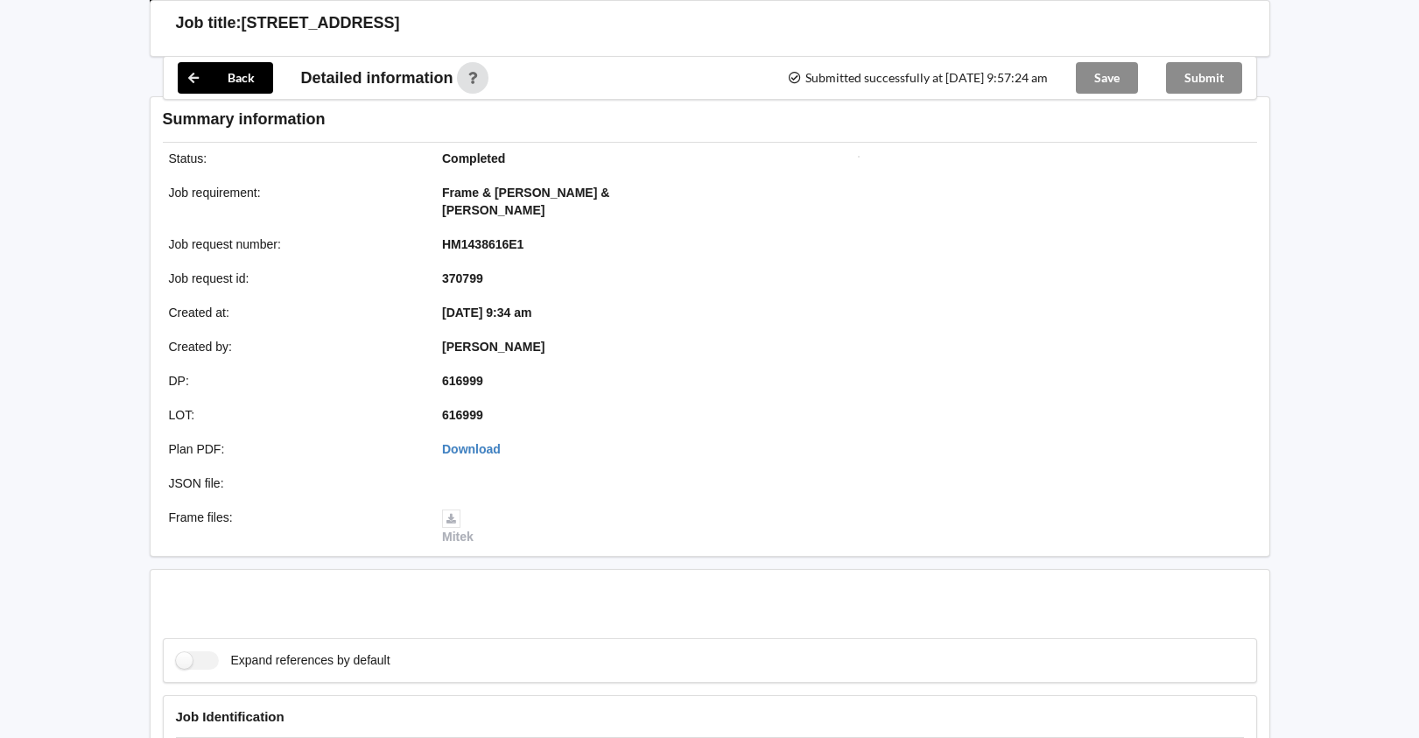
scroll to position [2219, 0]
